Goal: Transaction & Acquisition: Download file/media

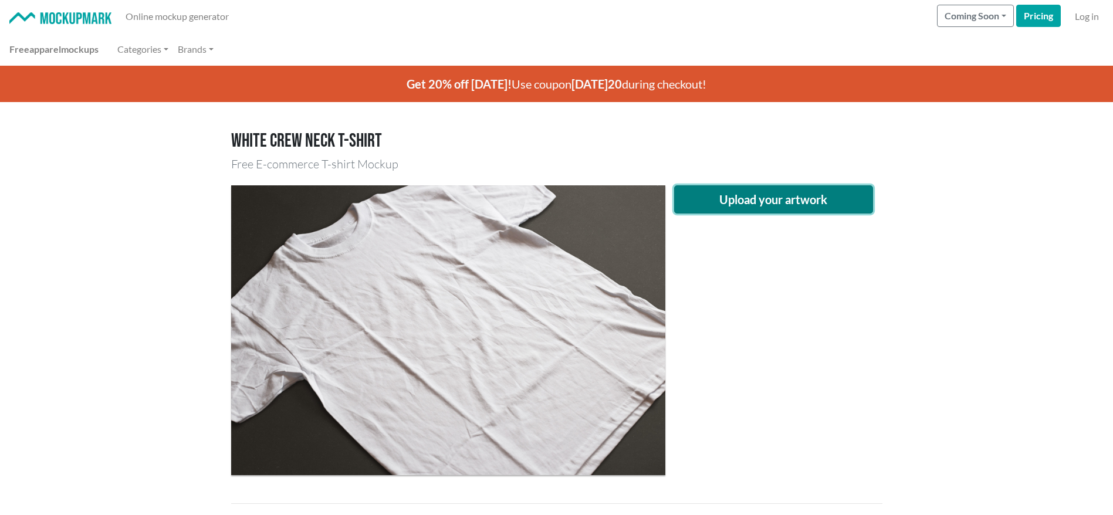
click at [687, 196] on button "Upload your artwork" at bounding box center [773, 199] width 199 height 28
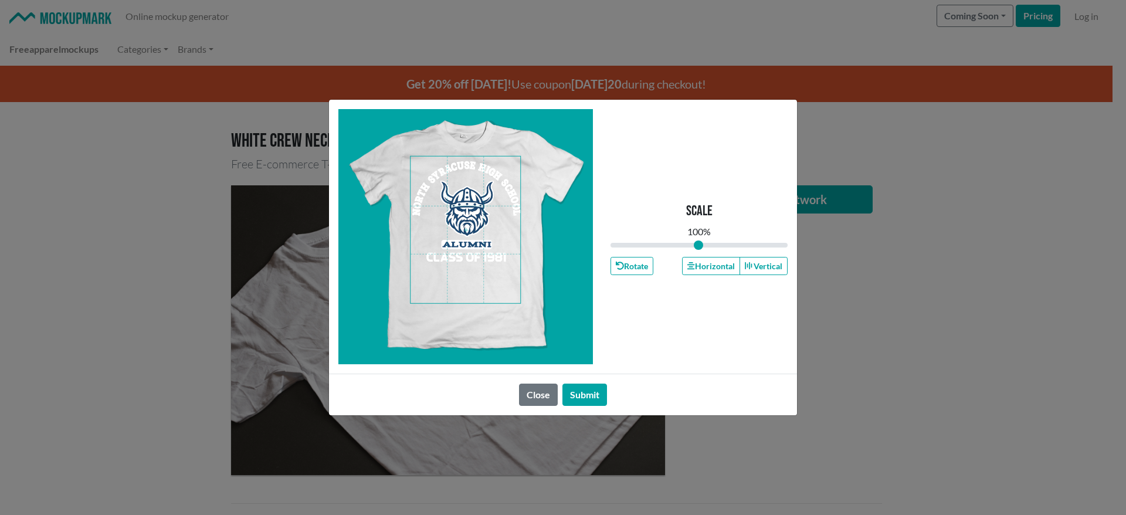
click at [452, 256] on span at bounding box center [466, 230] width 110 height 147
click at [697, 267] on button "Horizontal" at bounding box center [710, 266] width 57 height 18
click at [703, 266] on button "Horizontal" at bounding box center [710, 266] width 57 height 18
click at [705, 265] on button "Horizontal" at bounding box center [710, 266] width 57 height 18
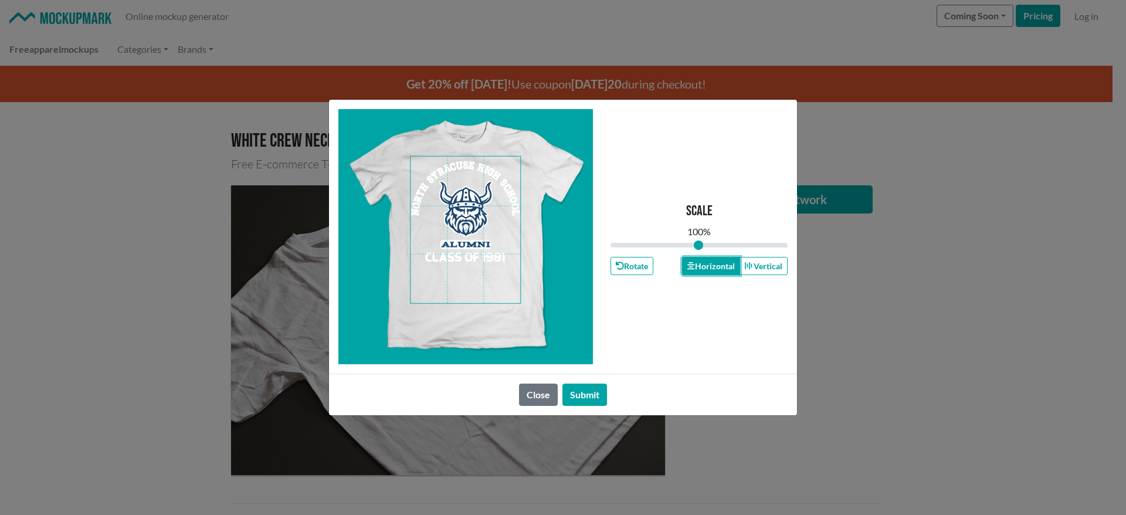
click at [713, 265] on button "Horizontal" at bounding box center [710, 266] width 57 height 18
click at [573, 398] on button "Submit" at bounding box center [584, 395] width 45 height 22
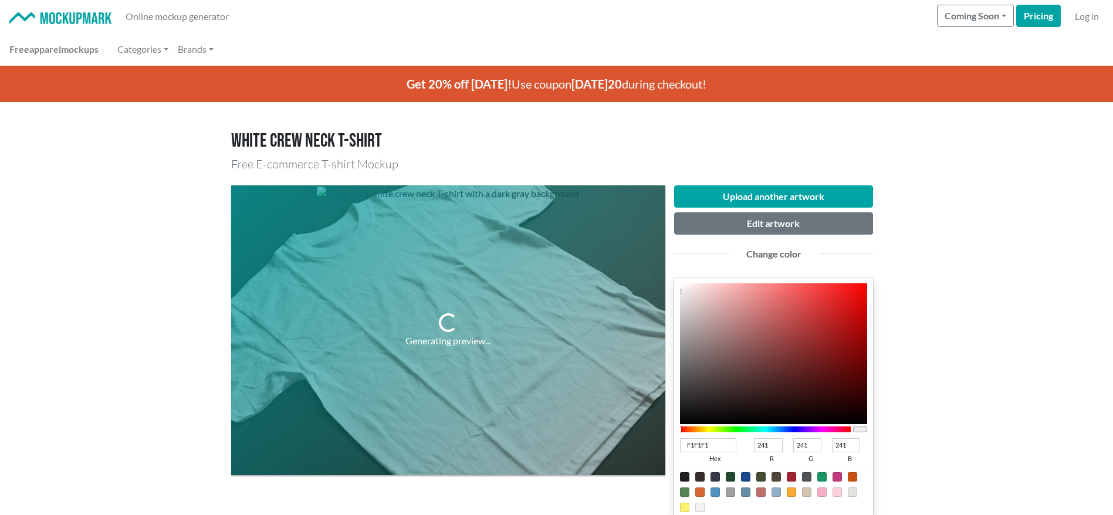
drag, startPoint x: 657, startPoint y: 442, endPoint x: 629, endPoint y: 445, distance: 28.8
click at [629, 445] on div "Generating preview... Upload another artwork Edit artwork Change color F1F1F1 h…" at bounding box center [556, 421] width 651 height 491
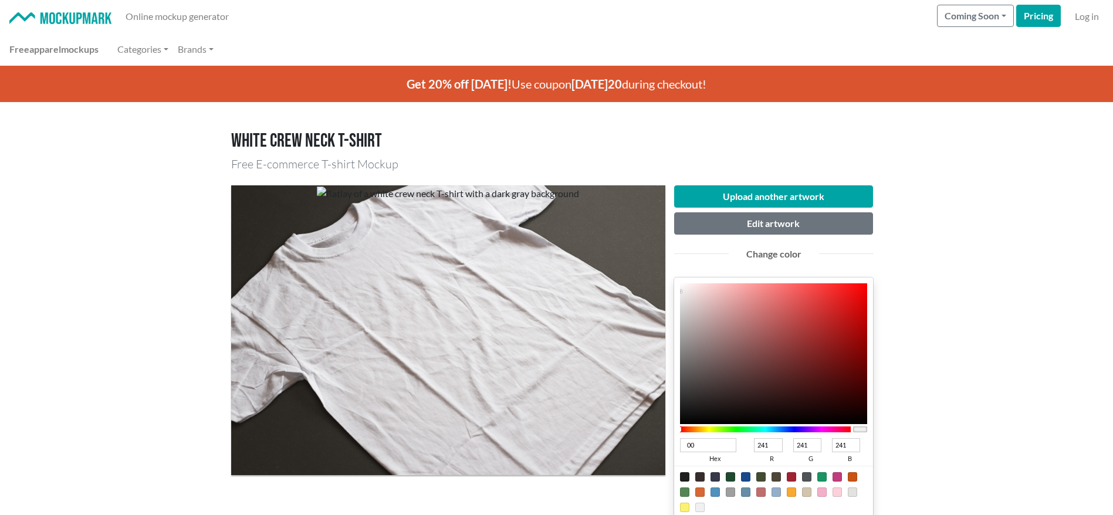
type input "003"
type input "0"
type input "51"
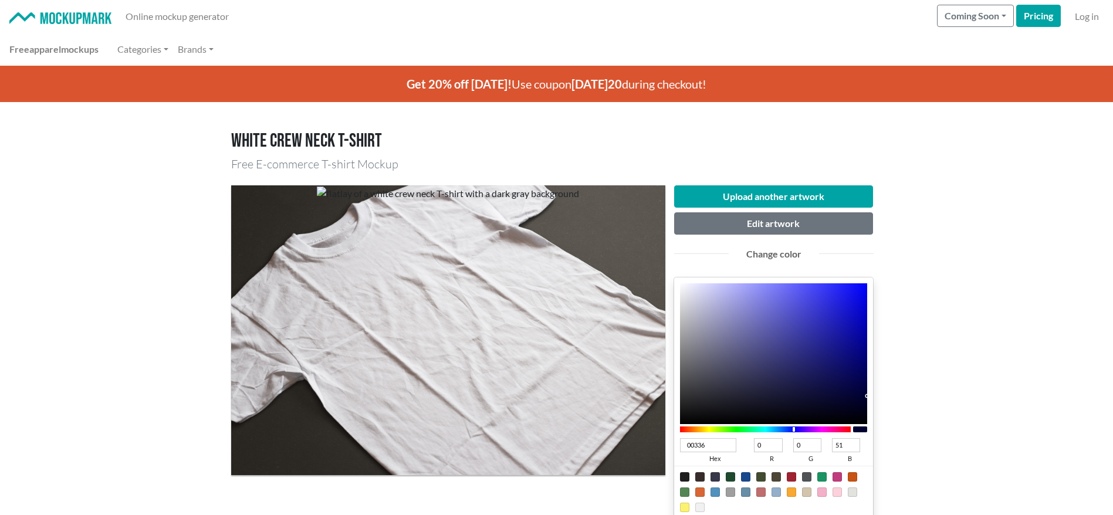
type input "003362"
type input "51"
type input "98"
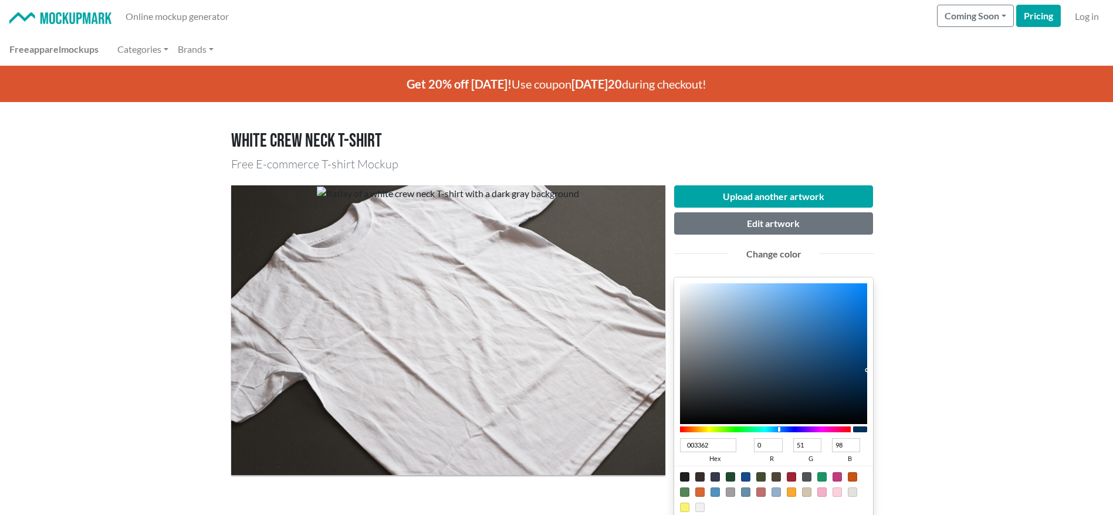
scroll to position [235, 0]
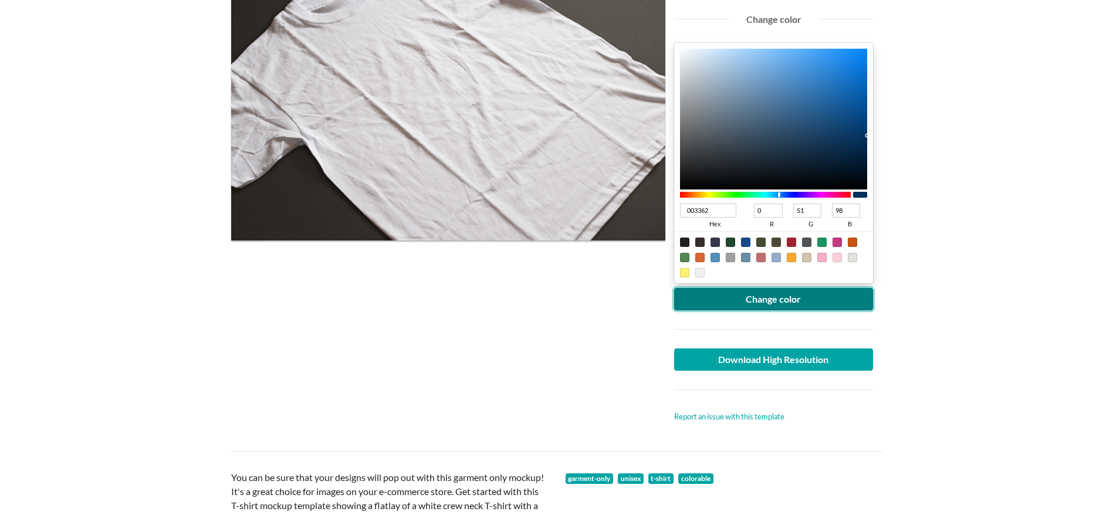
type input "003362"
click at [751, 302] on button "Change color" at bounding box center [773, 299] width 199 height 22
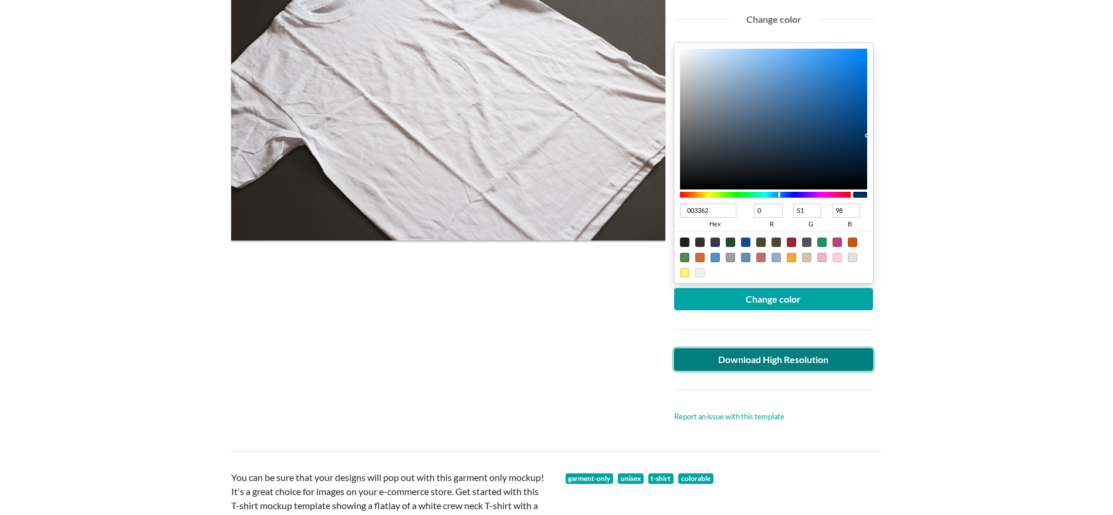
click at [737, 355] on link "Download High Resolution" at bounding box center [773, 359] width 199 height 22
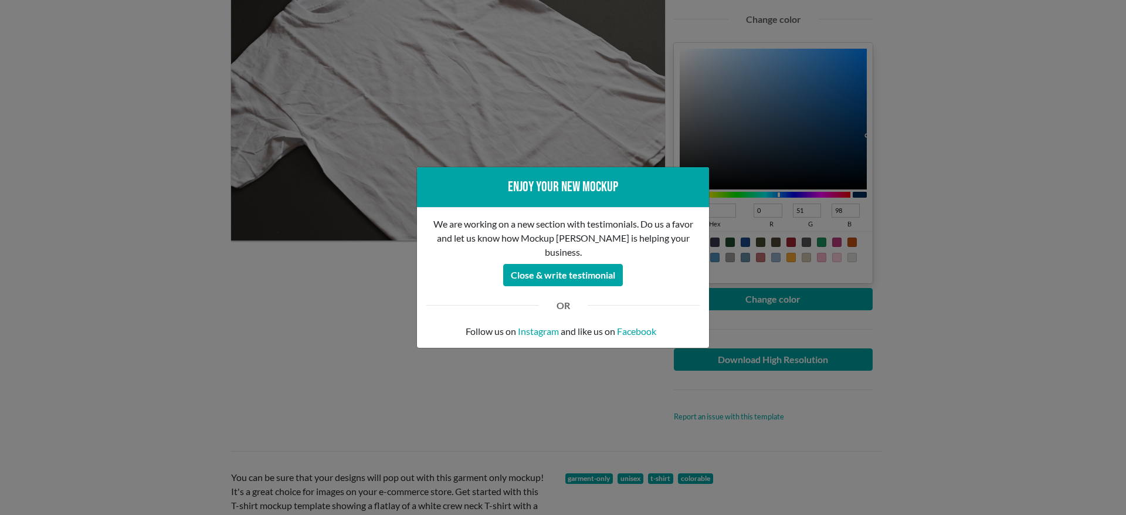
click at [297, 302] on div "Enjoy your new mockup We are working on a new section with testimonials. Do us …" at bounding box center [563, 257] width 1126 height 515
